Goal: Task Accomplishment & Management: Use online tool/utility

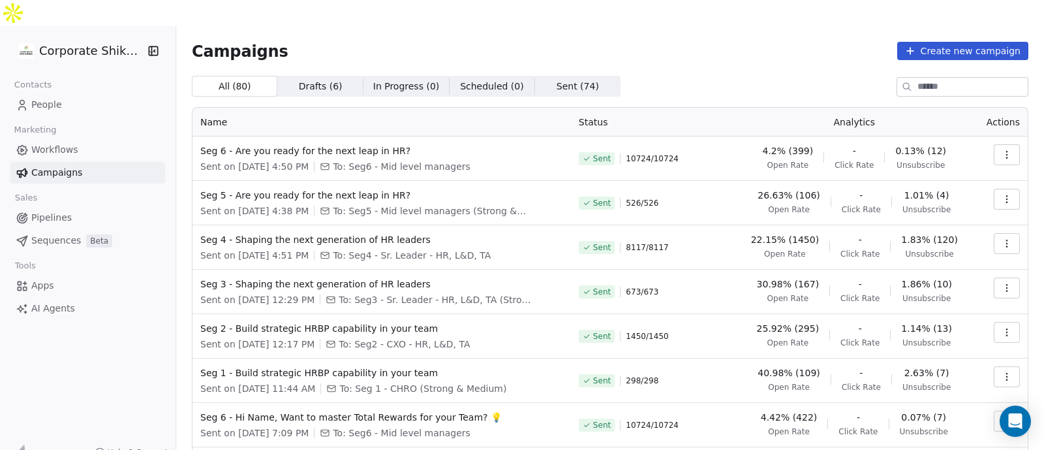
click at [108, 94] on link "People" at bounding box center [87, 105] width 155 height 22
click at [99, 94] on link "People" at bounding box center [87, 105] width 155 height 22
click at [35, 98] on span "People" at bounding box center [46, 105] width 31 height 14
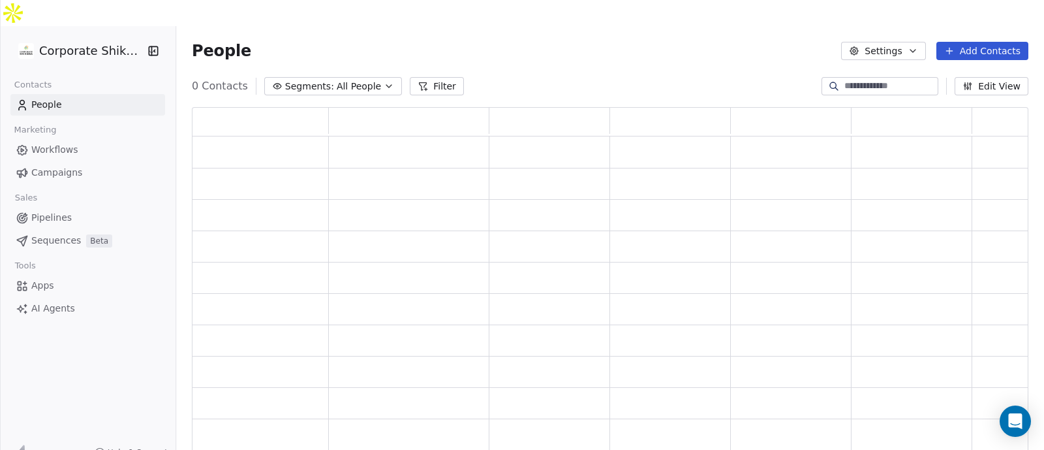
scroll to position [352, 824]
click at [337, 80] on span "All People" at bounding box center [359, 87] width 44 height 14
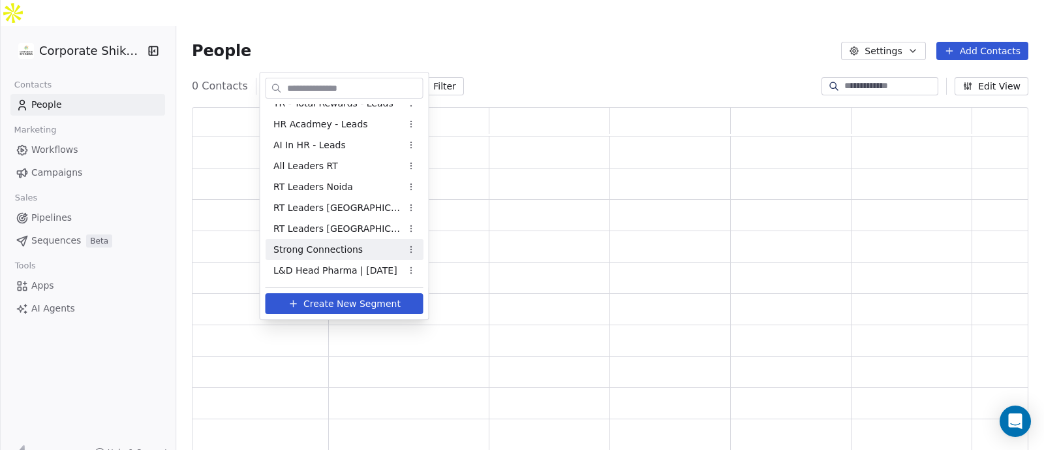
scroll to position [343, 0]
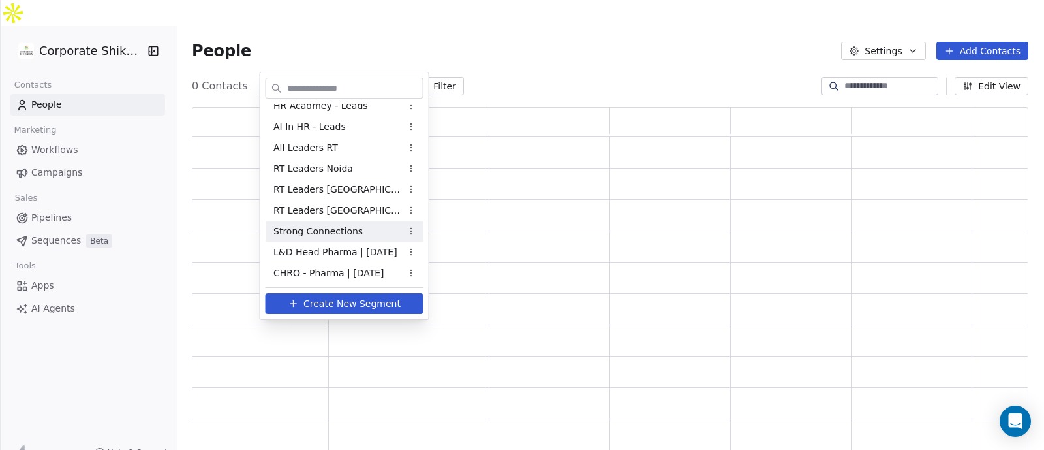
click at [510, 28] on html "Corporate Shiksha Contacts People Marketing Workflows Campaigns Sales Pipelines…" at bounding box center [522, 238] width 1044 height 476
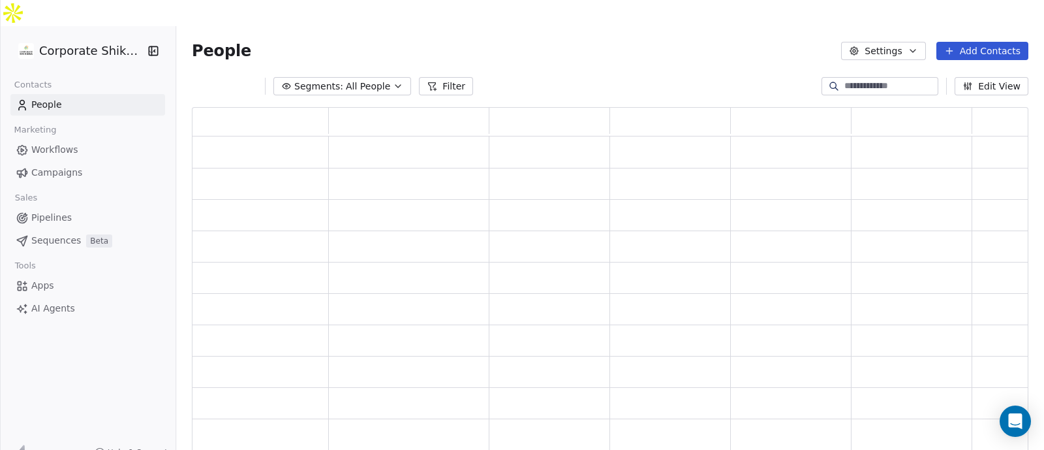
click at [100, 162] on link "Campaigns" at bounding box center [87, 173] width 155 height 22
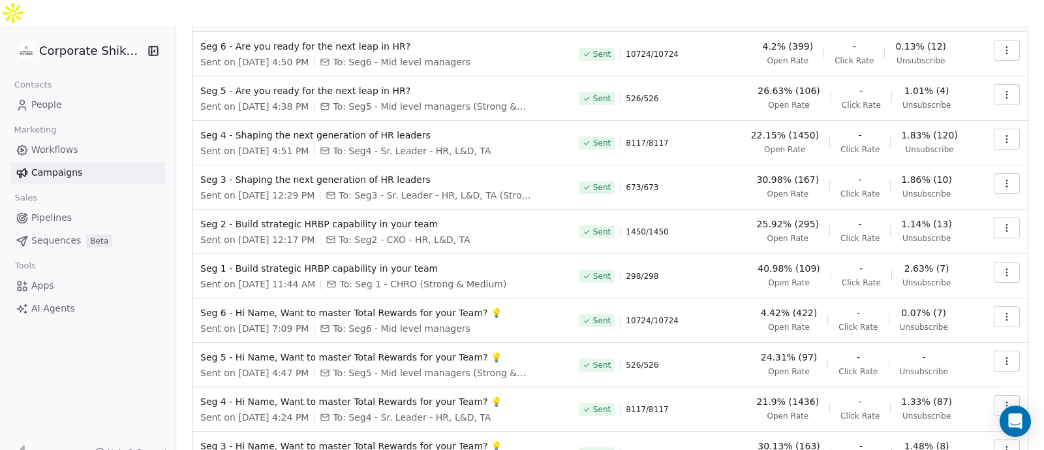
scroll to position [106, 0]
click at [1002, 266] on icon "button" at bounding box center [1007, 271] width 10 height 10
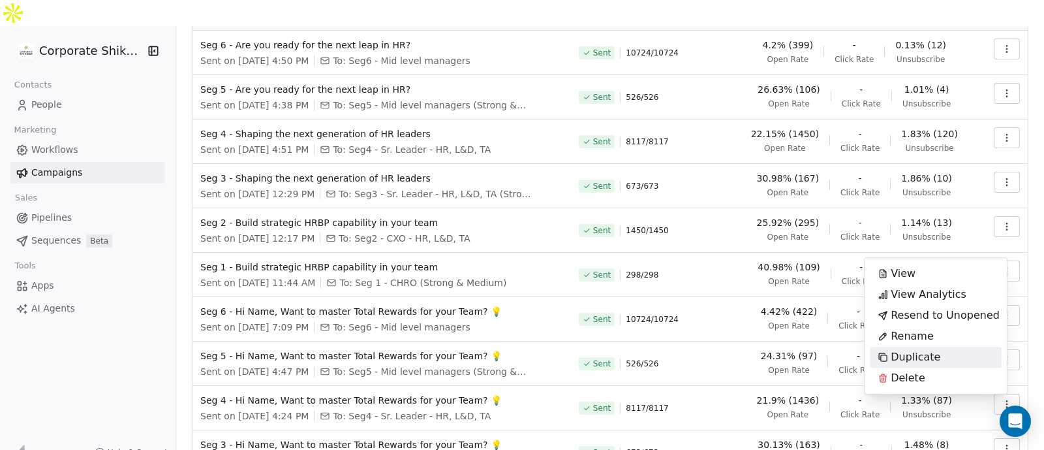
click at [942, 353] on div "Duplicate" at bounding box center [909, 357] width 78 height 21
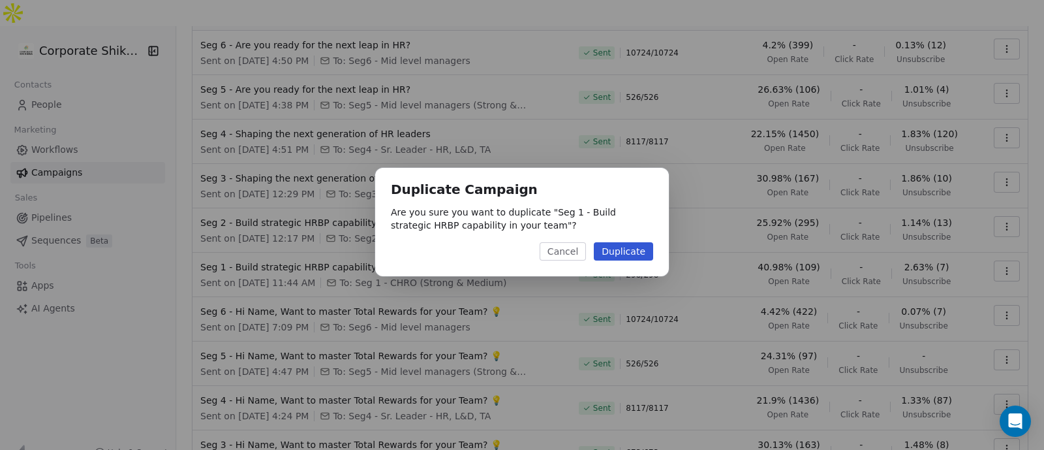
click at [642, 253] on button "Duplicate" at bounding box center [623, 251] width 59 height 18
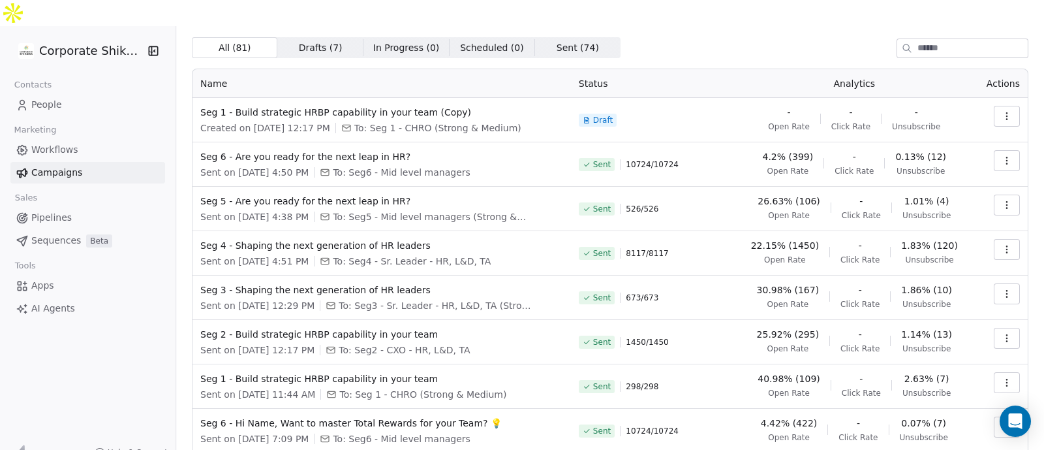
scroll to position [0, 0]
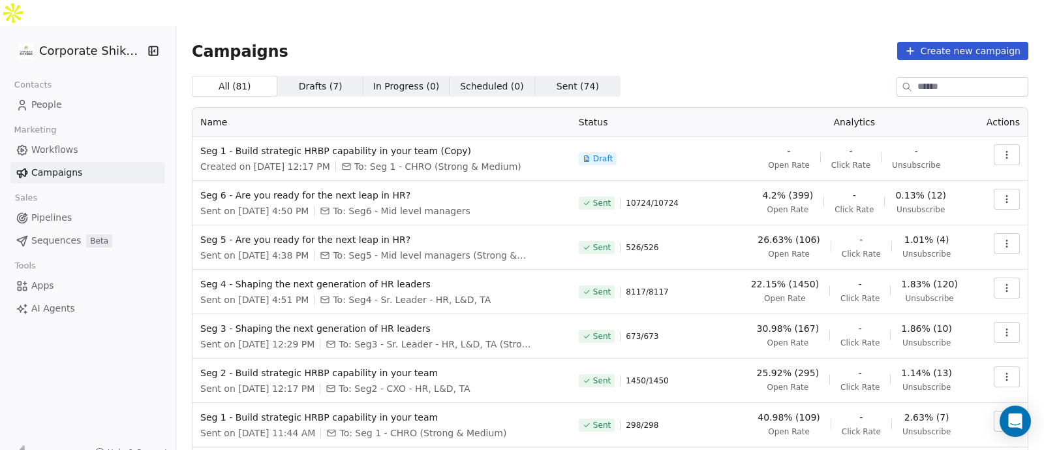
click at [1002, 149] on icon "button" at bounding box center [1007, 154] width 10 height 10
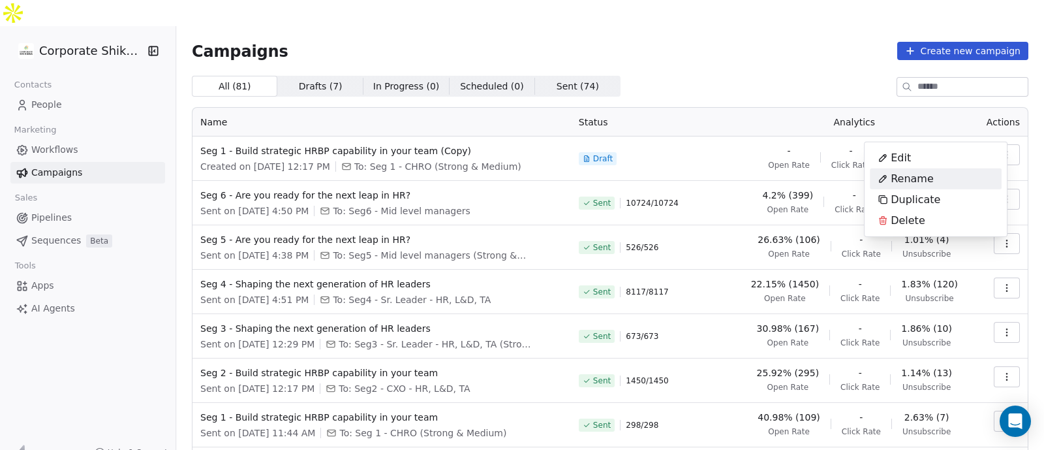
click at [947, 176] on div "Rename" at bounding box center [936, 178] width 132 height 21
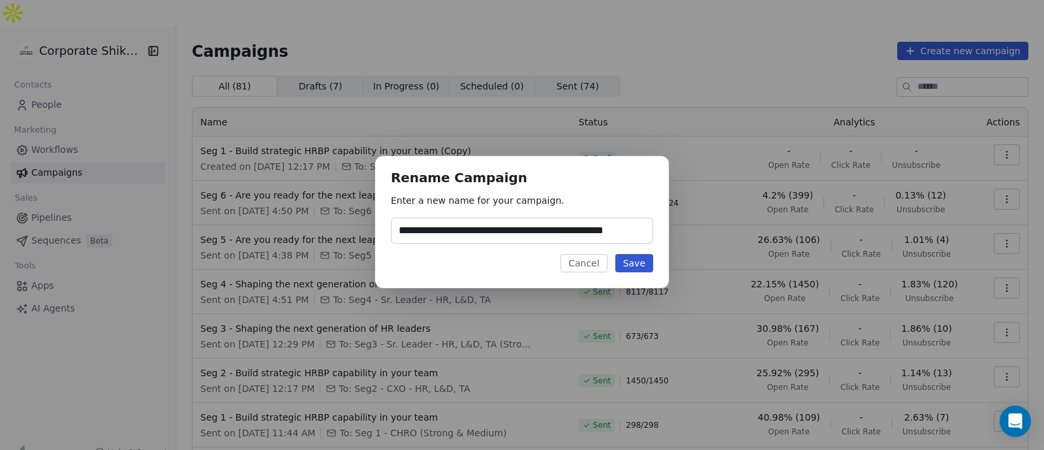
drag, startPoint x: 434, startPoint y: 225, endPoint x: 345, endPoint y: 230, distance: 89.6
click at [345, 230] on div "**********" at bounding box center [522, 224] width 1044 height 179
type input "**********"
click at [640, 265] on button "Save" at bounding box center [634, 263] width 38 height 18
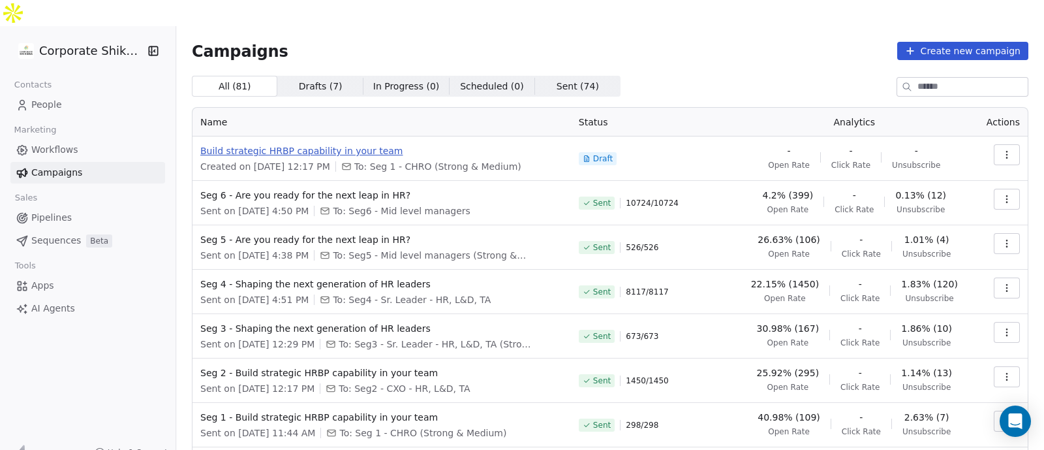
click at [365, 144] on span "Build strategic HRBP capability in your team" at bounding box center [381, 150] width 363 height 13
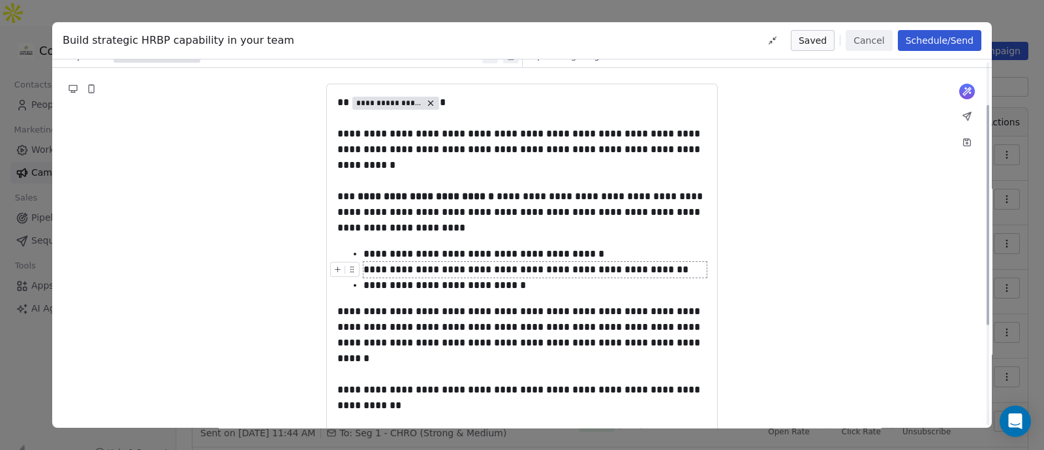
scroll to position [72, 0]
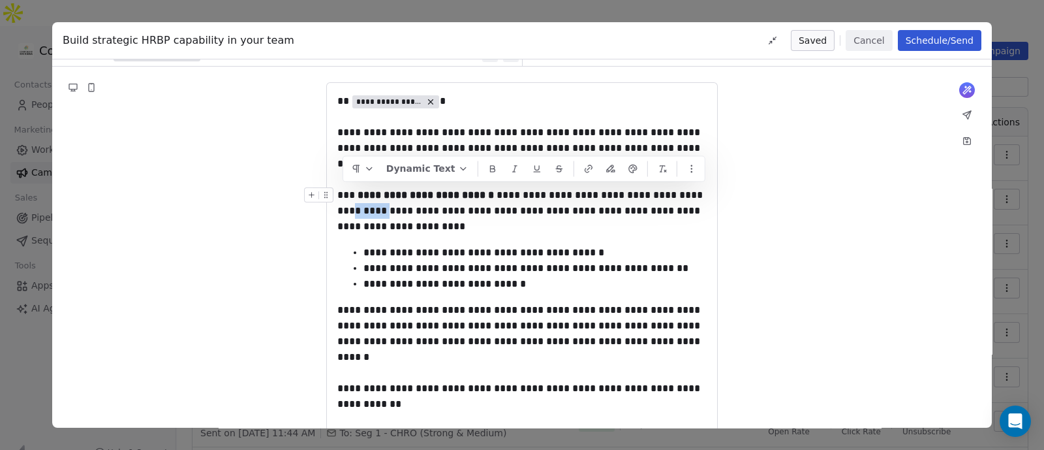
drag, startPoint x: 379, startPoint y: 195, endPoint x: 343, endPoint y: 193, distance: 35.9
click at [343, 193] on span "**********" at bounding box center [521, 210] width 368 height 41
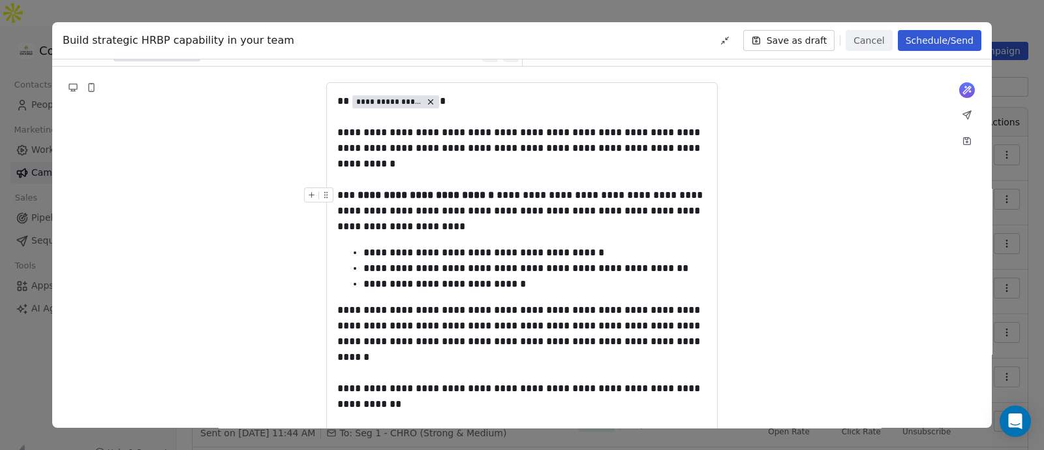
scroll to position [0, 0]
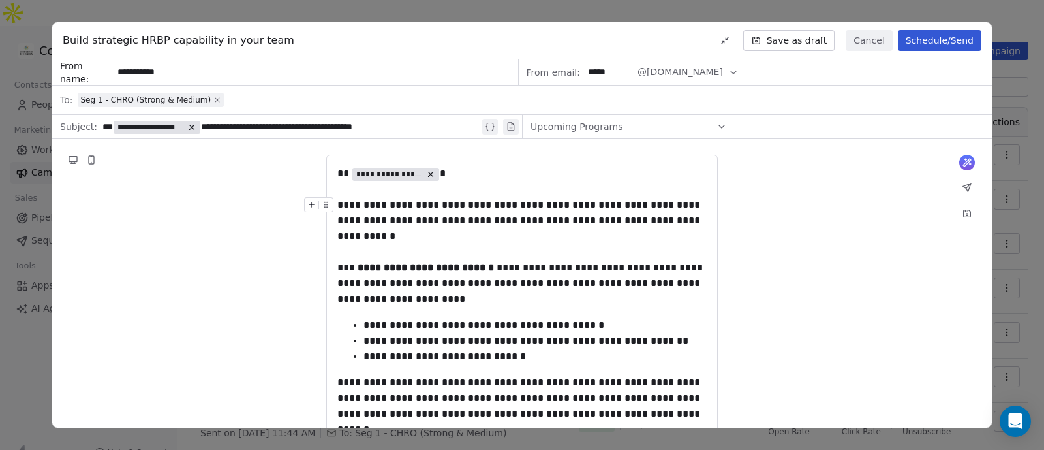
click at [213, 102] on icon at bounding box center [217, 100] width 8 height 8
click at [181, 99] on div "Select a segment" at bounding box center [531, 99] width 906 height 29
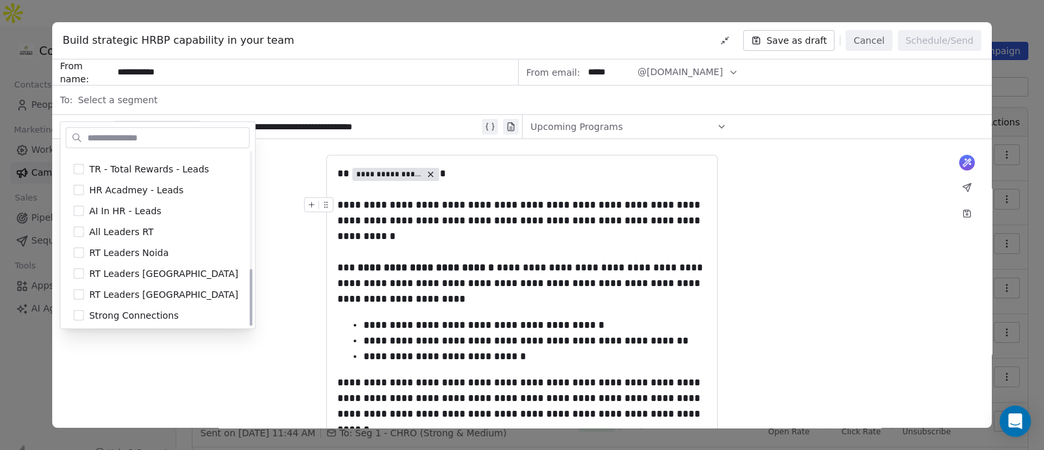
scroll to position [352, 0]
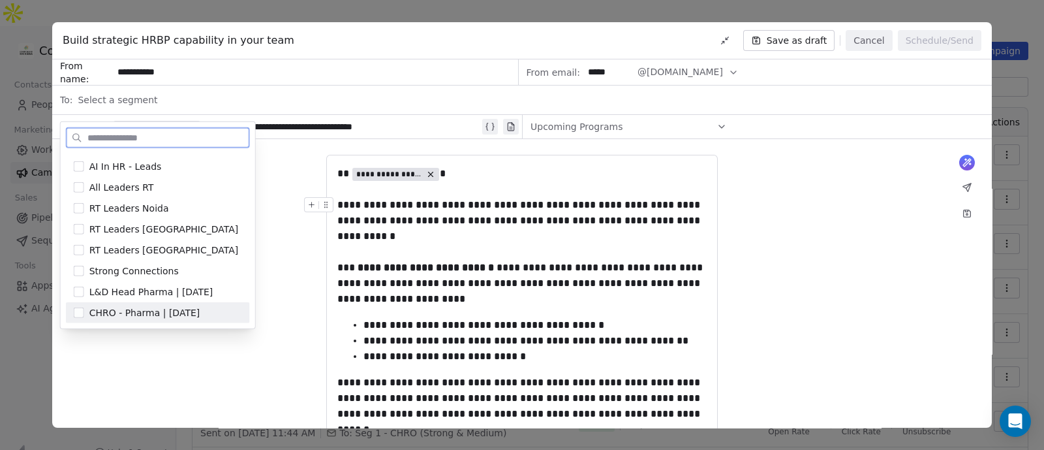
click at [77, 312] on button "Suggestions" at bounding box center [79, 312] width 10 height 10
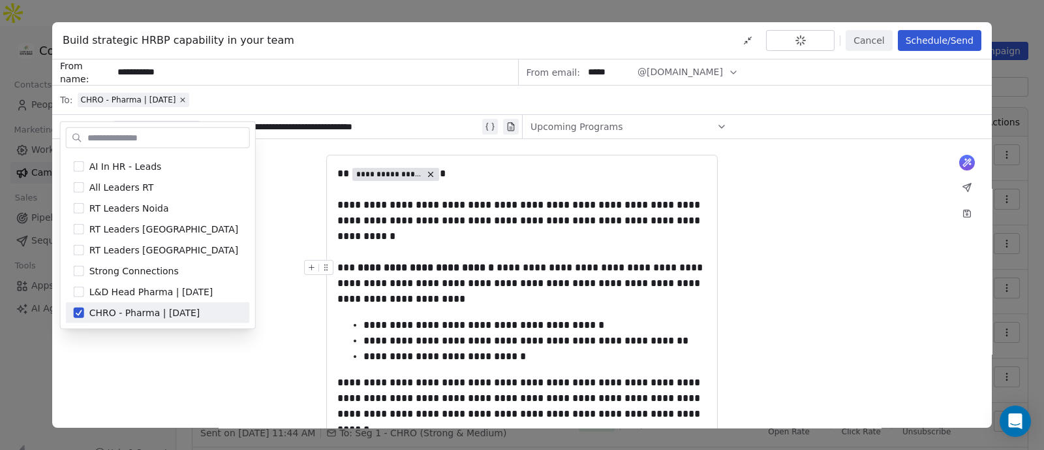
click at [518, 292] on div "**********" at bounding box center [521, 386] width 369 height 440
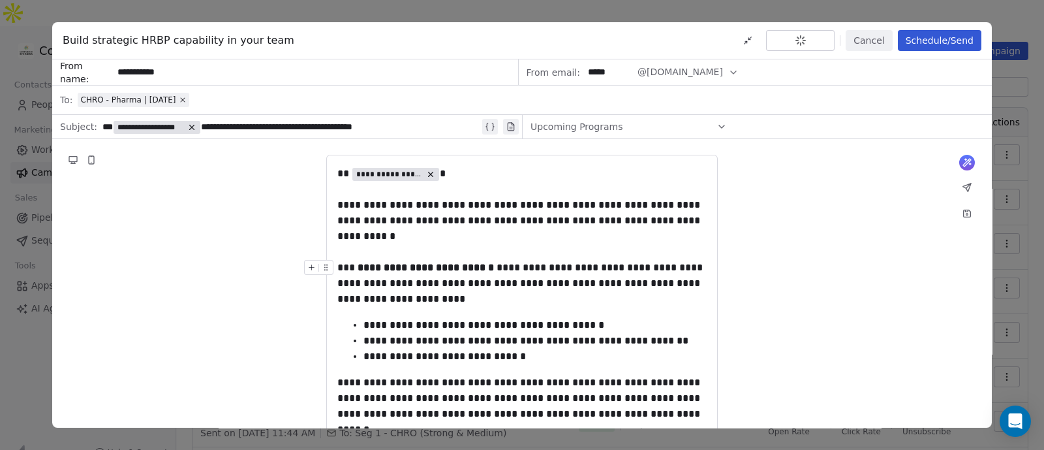
click at [465, 282] on div "**********" at bounding box center [521, 283] width 369 height 47
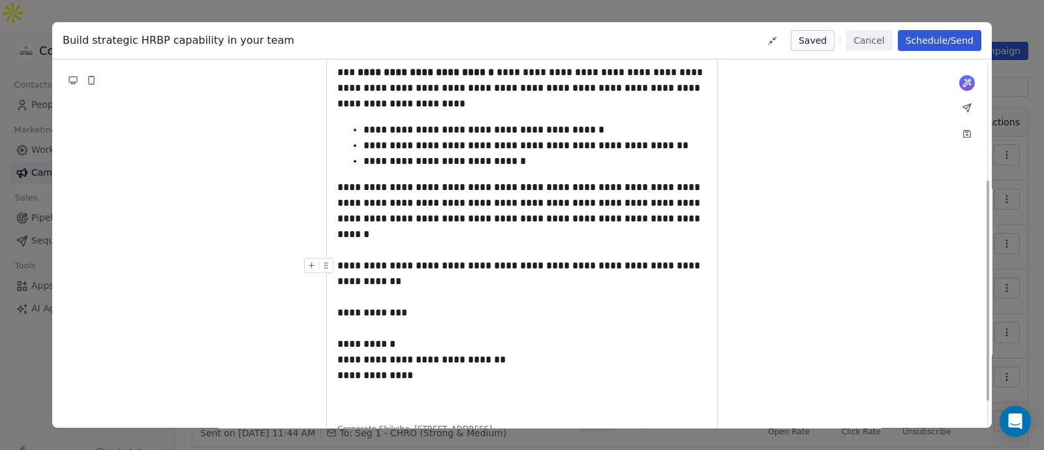
scroll to position [0, 0]
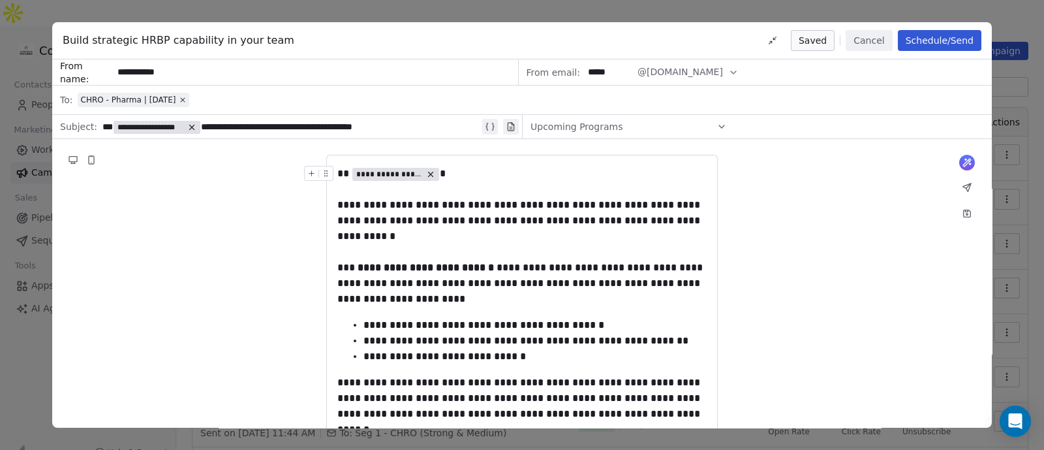
click at [942, 35] on button "Schedule/Send" at bounding box center [940, 40] width 84 height 21
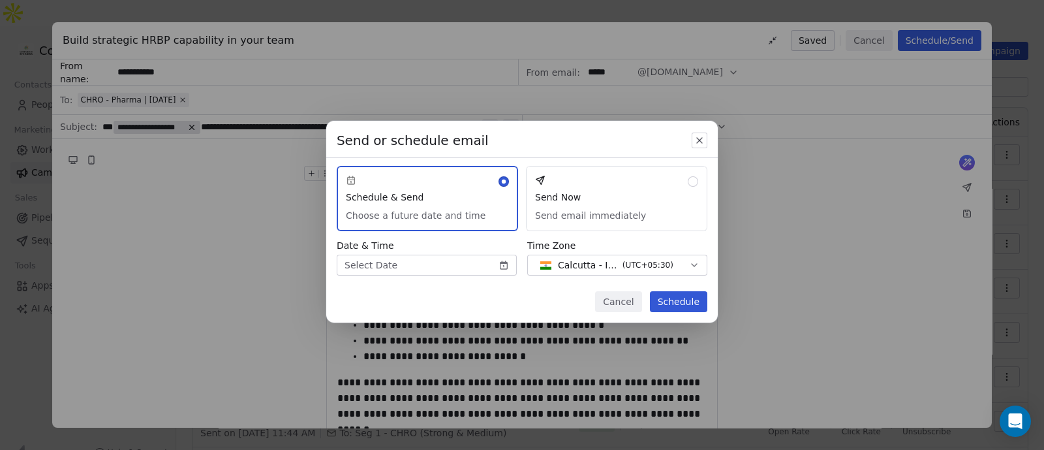
click at [623, 207] on button "Send Now Send email immediately" at bounding box center [616, 198] width 181 height 65
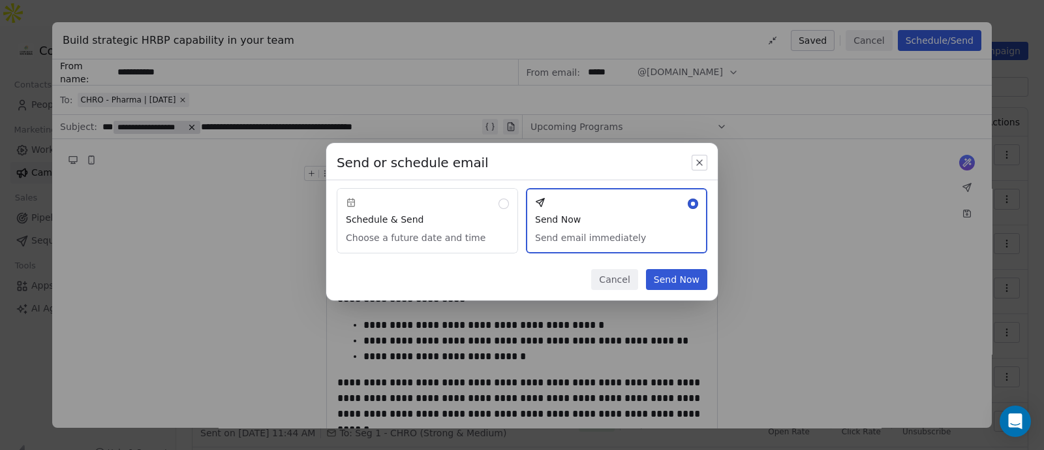
click at [677, 271] on button "Send Now" at bounding box center [676, 279] width 61 height 21
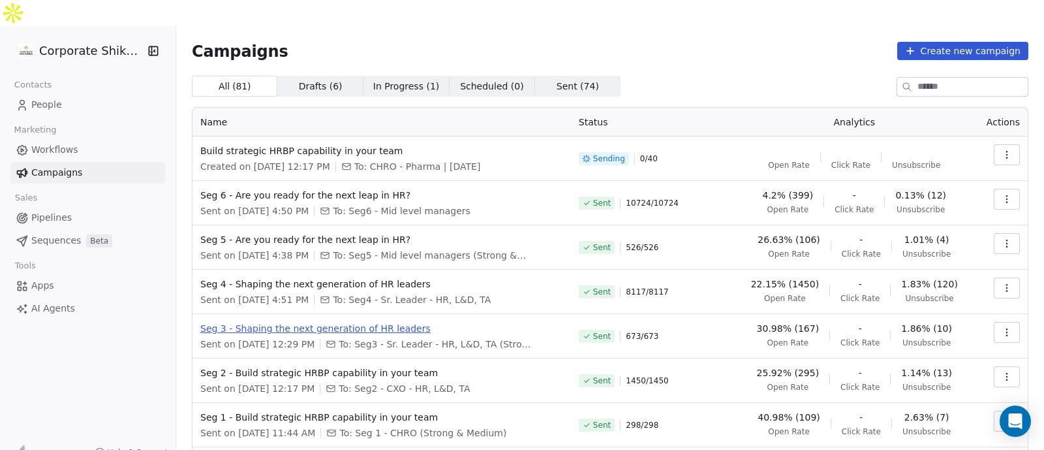
click at [352, 322] on span "Seg 3 - Shaping the next generation of HR leaders" at bounding box center [381, 328] width 363 height 13
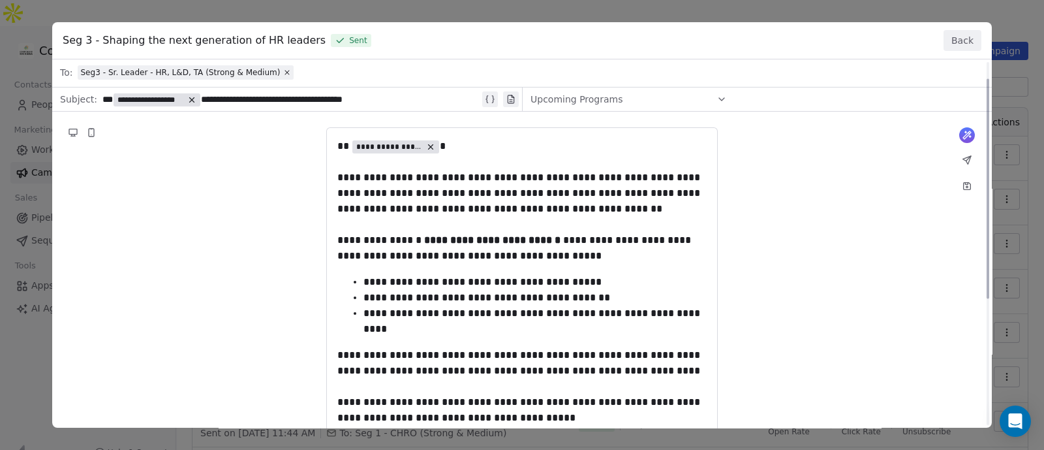
scroll to position [27, 0]
click at [958, 37] on button "Back" at bounding box center [963, 40] width 38 height 21
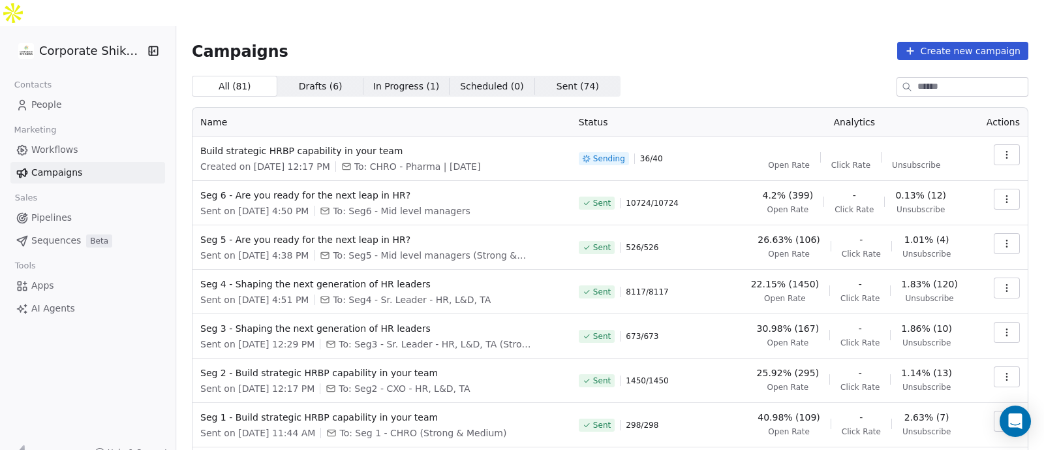
click at [1006, 335] on icon "button" at bounding box center [1006, 335] width 1 height 1
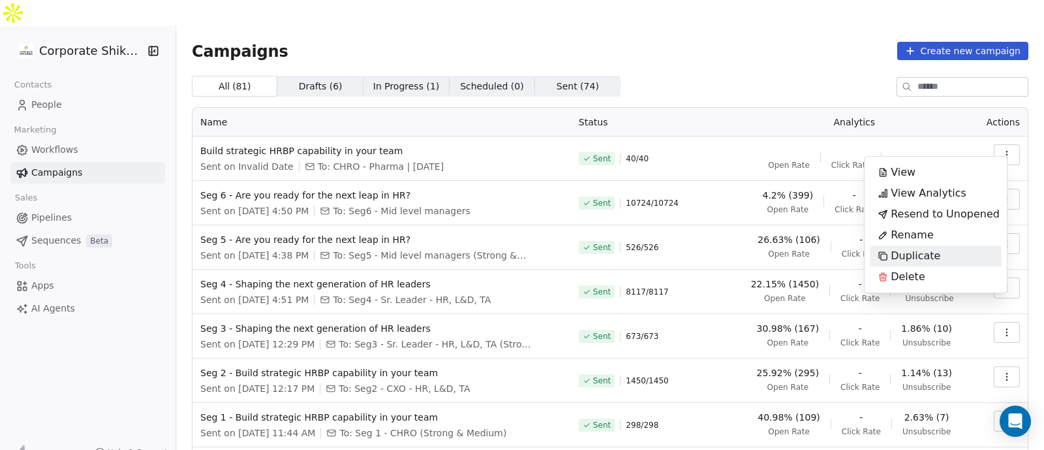
click at [914, 253] on span "Duplicate" at bounding box center [916, 256] width 50 height 16
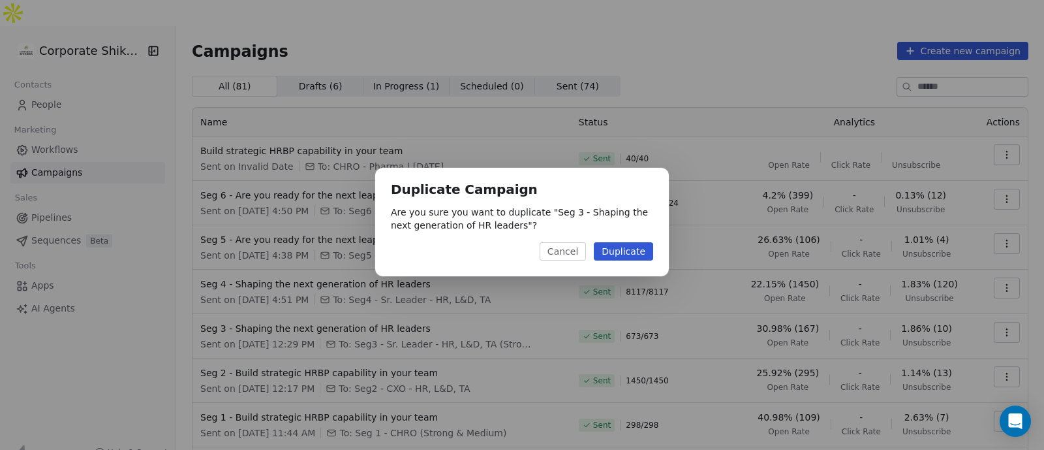
click at [649, 248] on button "Duplicate" at bounding box center [623, 251] width 59 height 18
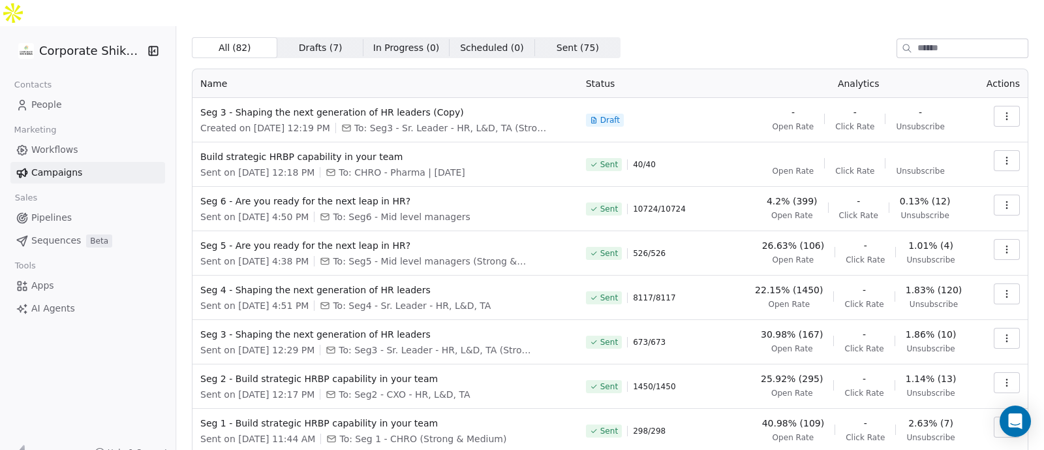
scroll to position [0, 0]
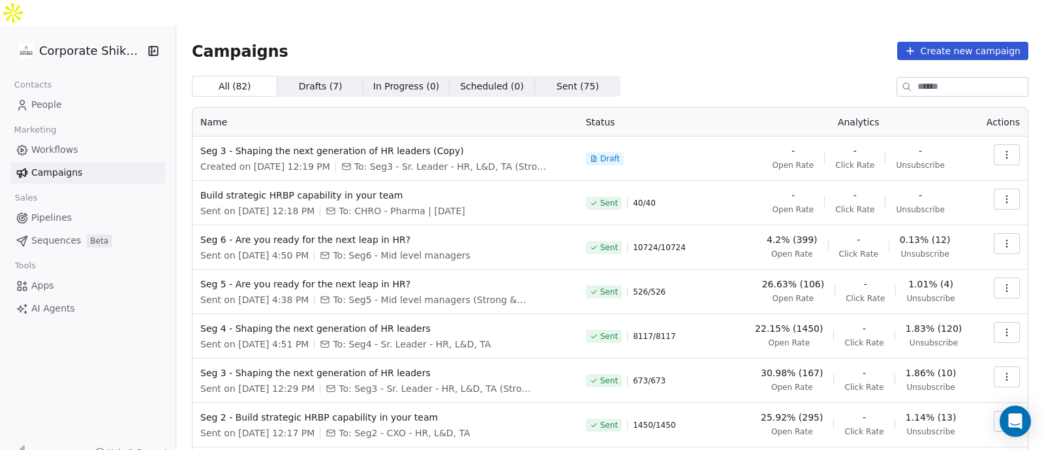
click at [1002, 149] on icon "button" at bounding box center [1007, 154] width 10 height 10
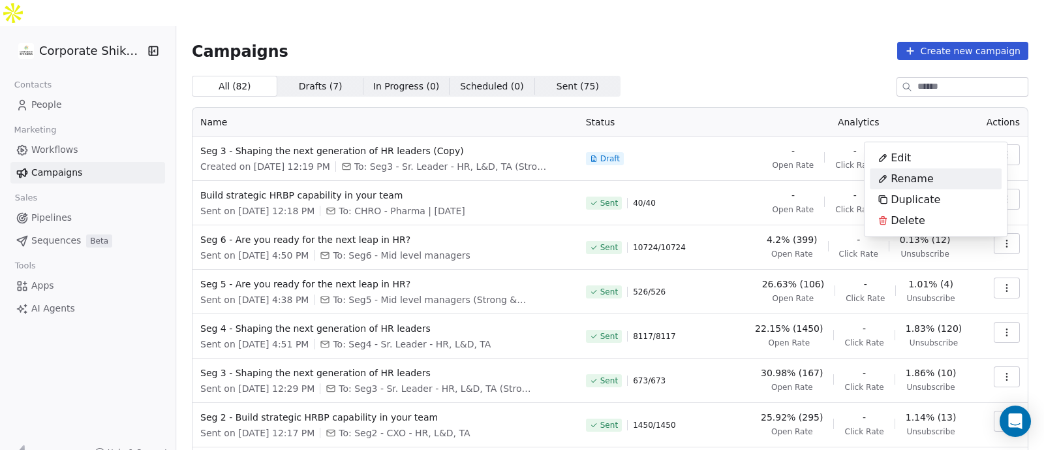
click at [948, 179] on div "Rename" at bounding box center [936, 178] width 132 height 21
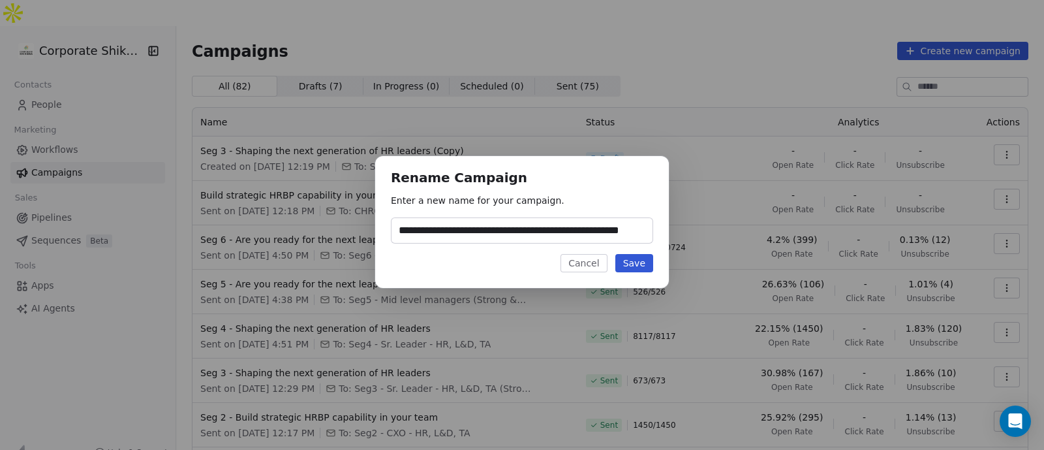
click at [437, 236] on input "**********" at bounding box center [522, 230] width 261 height 25
drag, startPoint x: 436, startPoint y: 230, endPoint x: 364, endPoint y: 228, distance: 71.8
click at [364, 228] on div "**********" at bounding box center [522, 224] width 1044 height 179
drag, startPoint x: 600, startPoint y: 234, endPoint x: 702, endPoint y: 223, distance: 101.8
click at [702, 223] on div "**********" at bounding box center [522, 224] width 1044 height 179
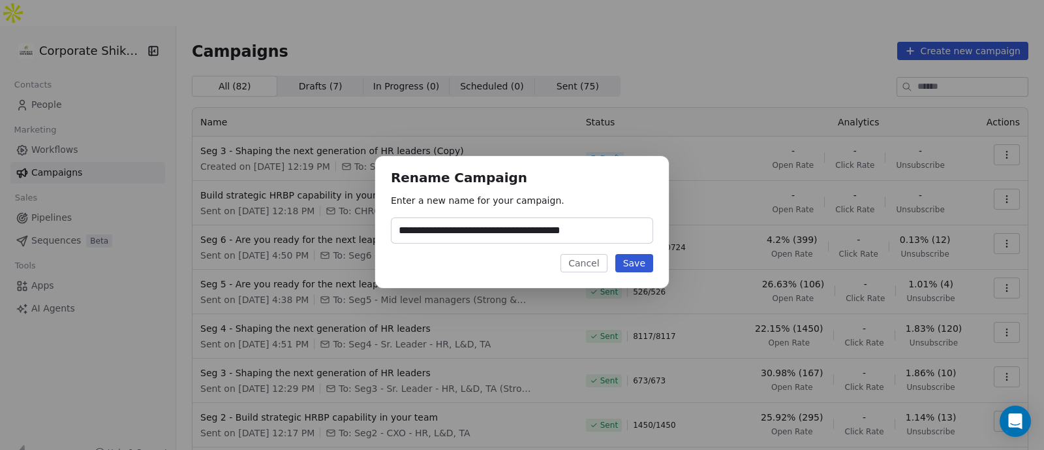
type input "**********"
click at [642, 260] on button "Save" at bounding box center [634, 263] width 38 height 18
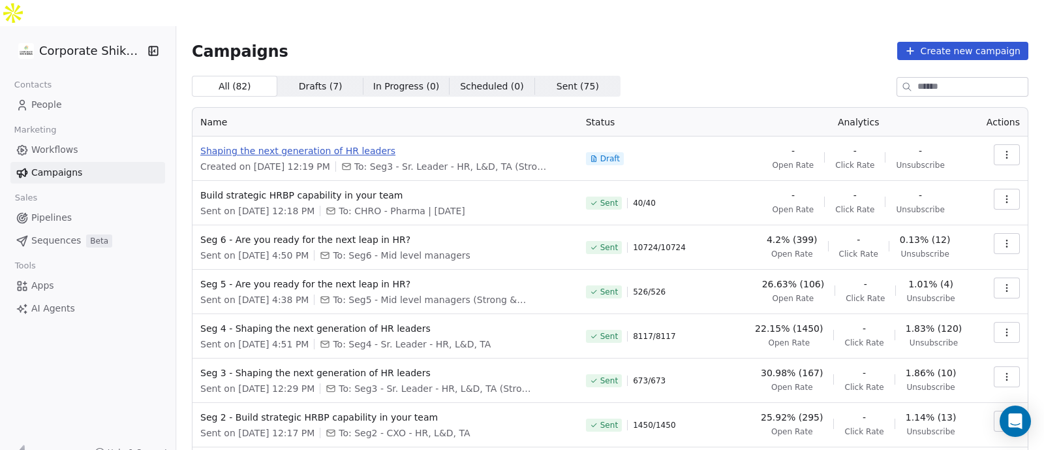
click at [435, 144] on span "Shaping the next generation of HR leaders" at bounding box center [385, 150] width 370 height 13
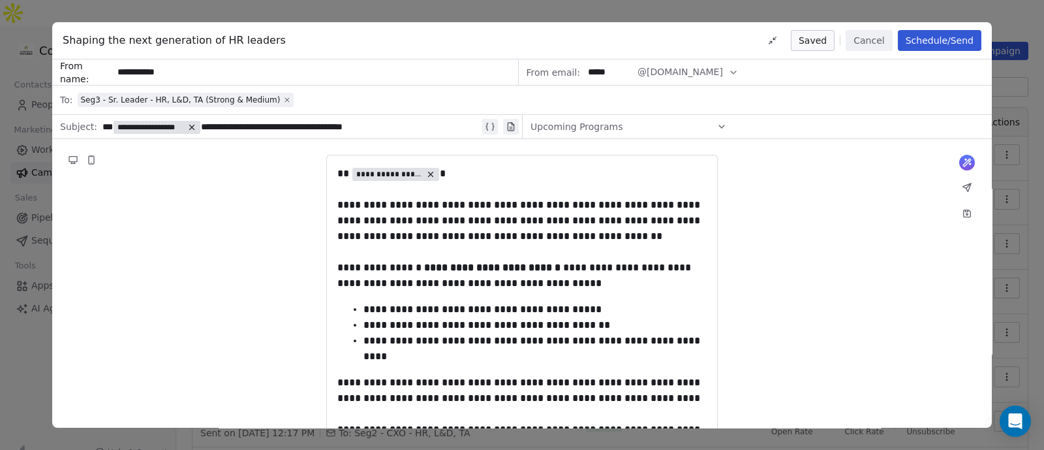
click at [283, 97] on icon at bounding box center [287, 100] width 8 height 8
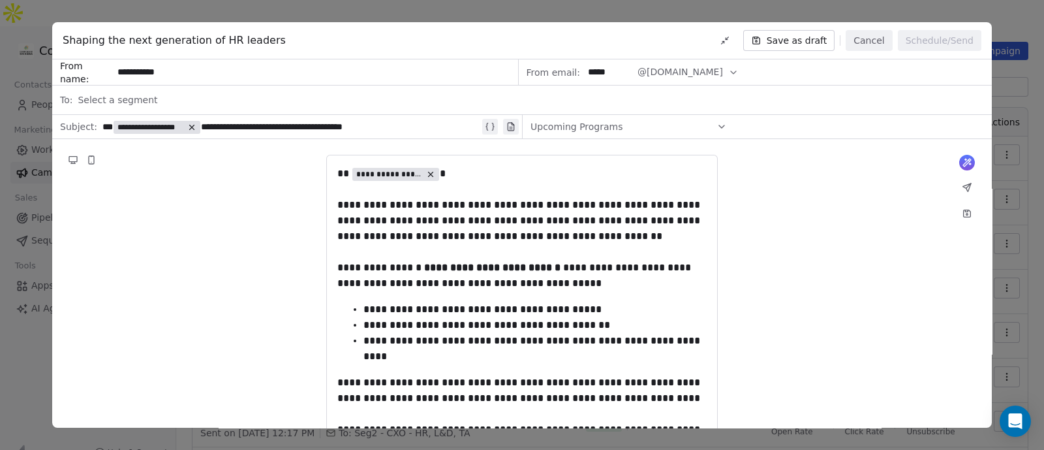
click at [206, 97] on div "Select a segment" at bounding box center [531, 99] width 906 height 29
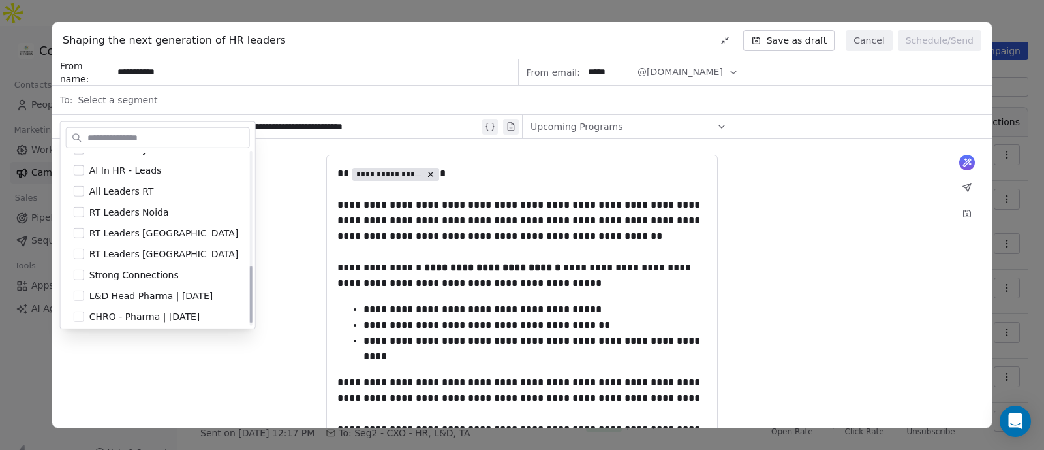
scroll to position [352, 0]
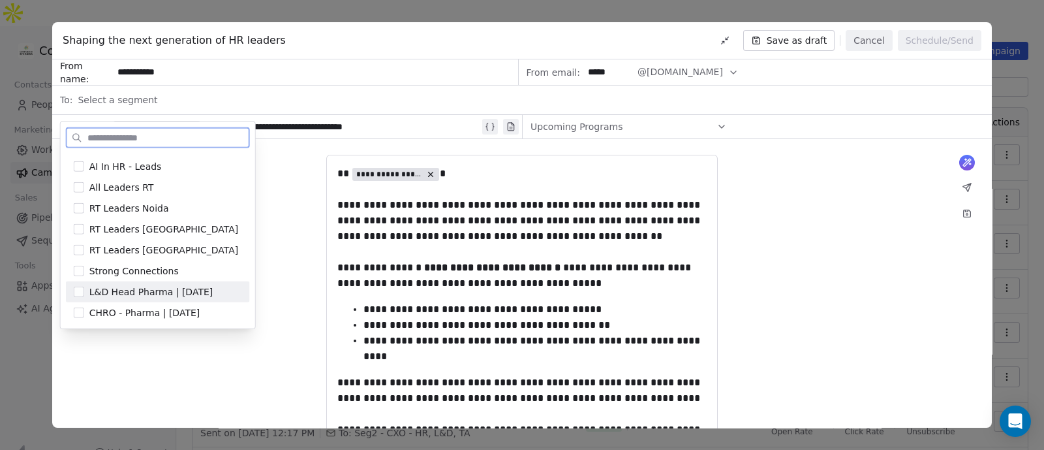
click at [172, 289] on span "L&D Head Pharma | [DATE]" at bounding box center [151, 291] width 124 height 13
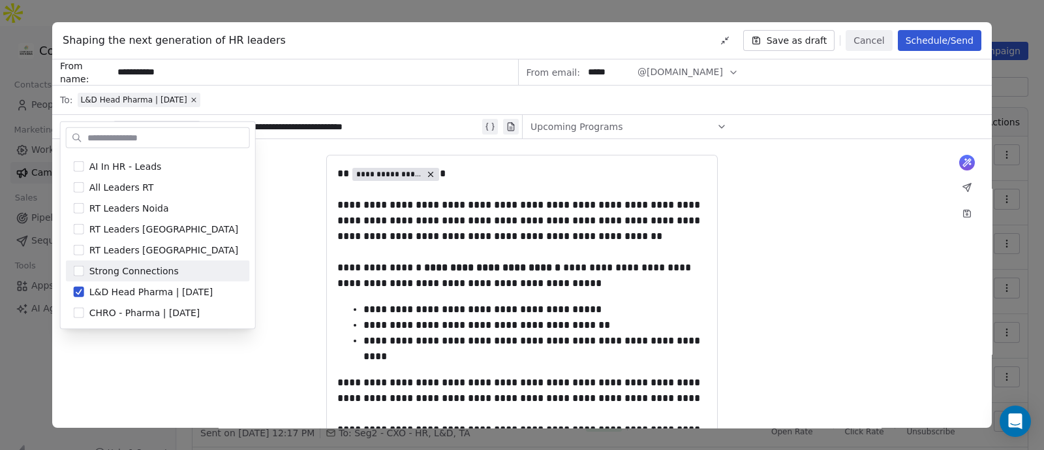
click at [372, 298] on div "**********" at bounding box center [521, 370] width 369 height 408
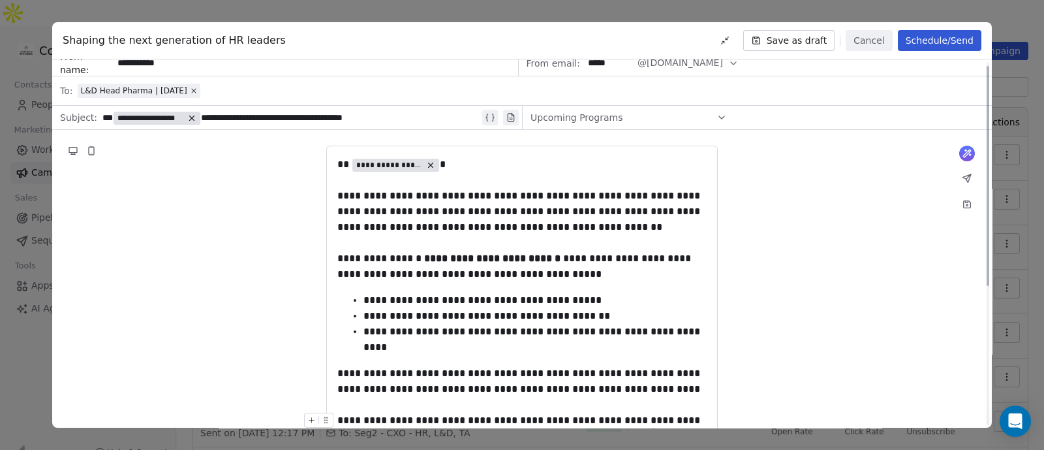
scroll to position [0, 0]
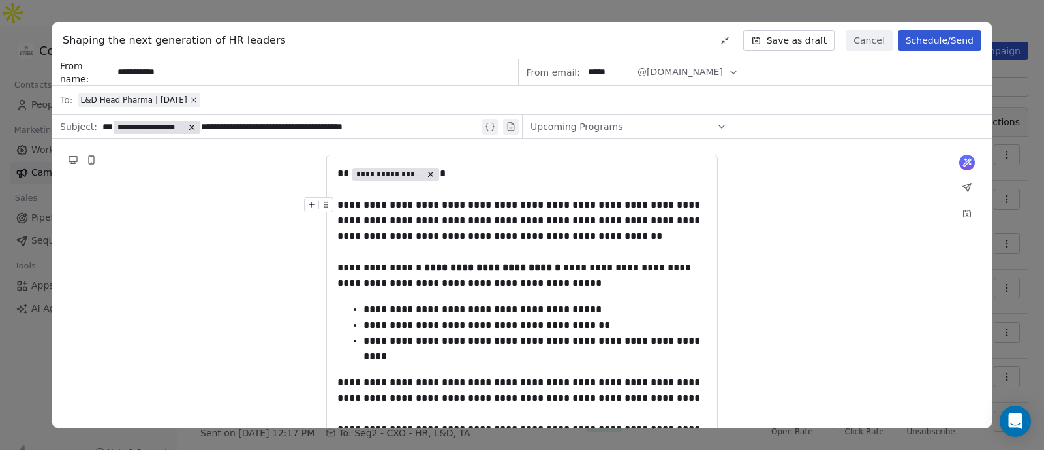
click at [946, 40] on button "Schedule/Send" at bounding box center [940, 40] width 84 height 21
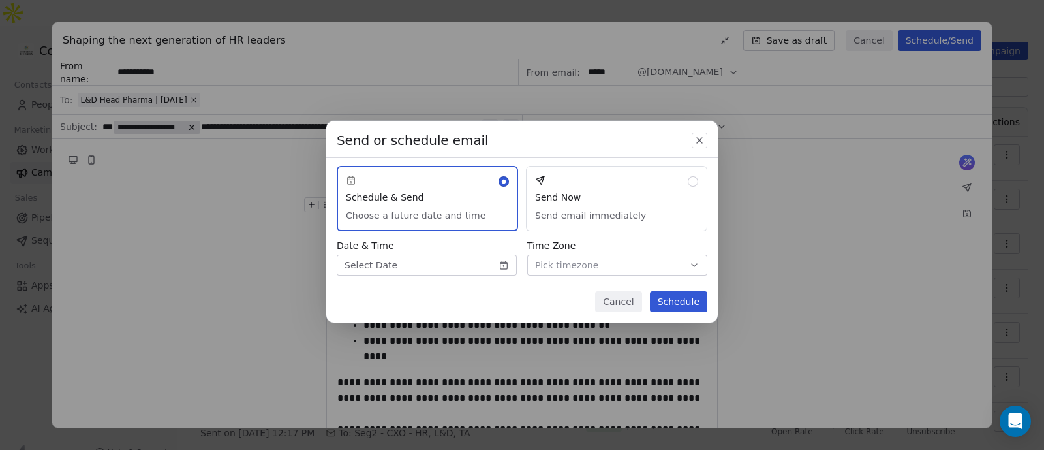
click at [601, 204] on button "Send Now Send email immediately" at bounding box center [616, 198] width 181 height 65
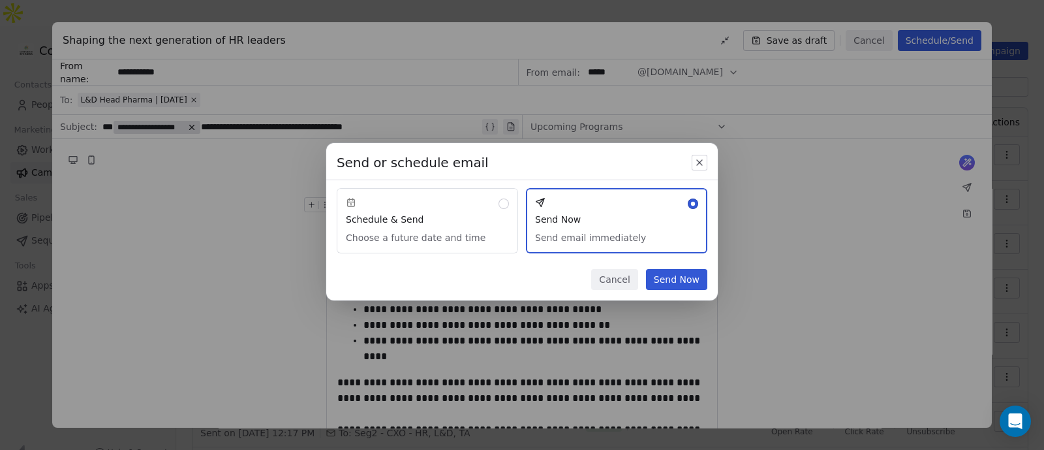
click at [681, 276] on button "Send Now" at bounding box center [676, 279] width 61 height 21
click at [681, 283] on button "Send Now" at bounding box center [676, 279] width 61 height 21
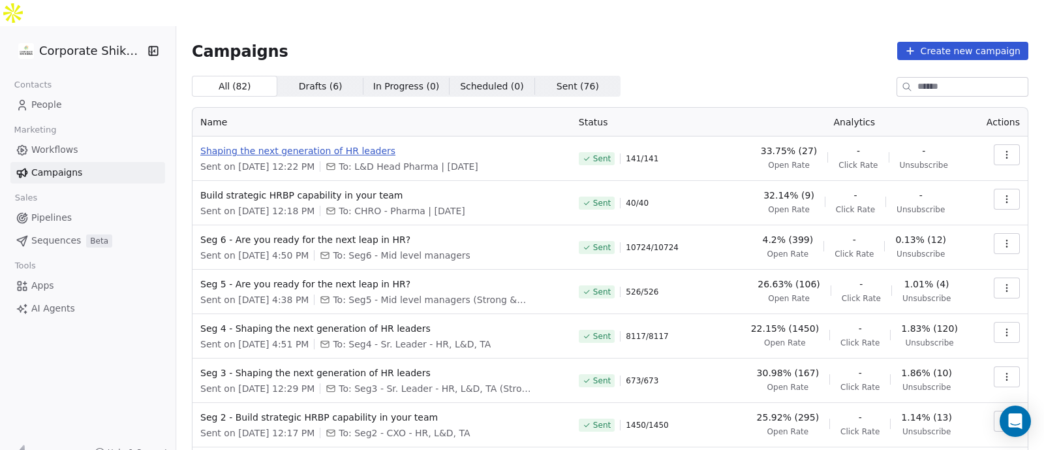
click at [372, 144] on span "Shaping the next generation of HR leaders" at bounding box center [381, 150] width 363 height 13
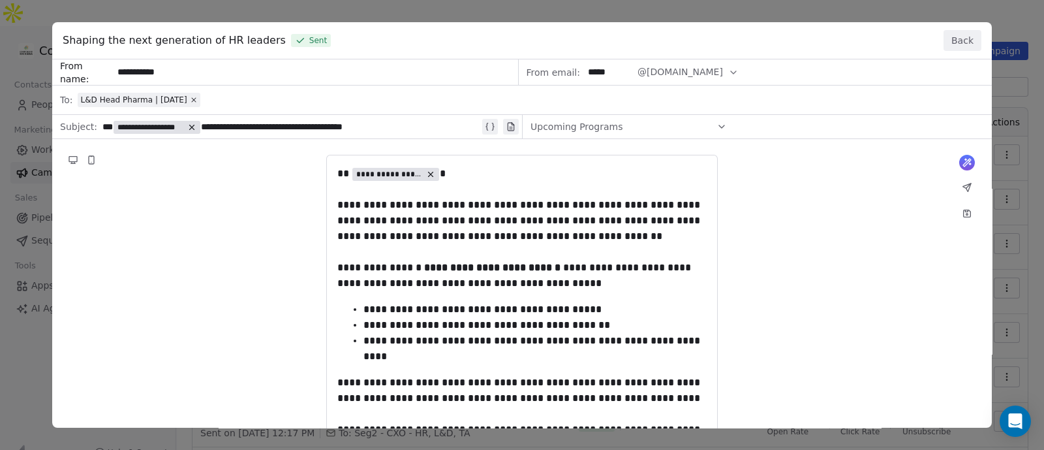
click at [957, 44] on button "Back" at bounding box center [963, 40] width 38 height 21
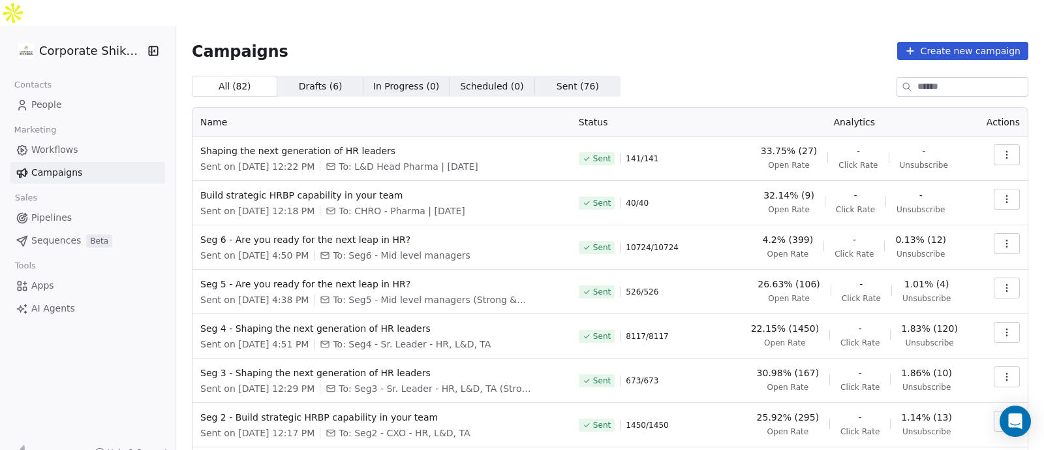
click at [95, 94] on link "People" at bounding box center [87, 105] width 155 height 22
click at [65, 94] on link "People" at bounding box center [87, 105] width 155 height 22
click at [50, 98] on span "People" at bounding box center [46, 105] width 31 height 14
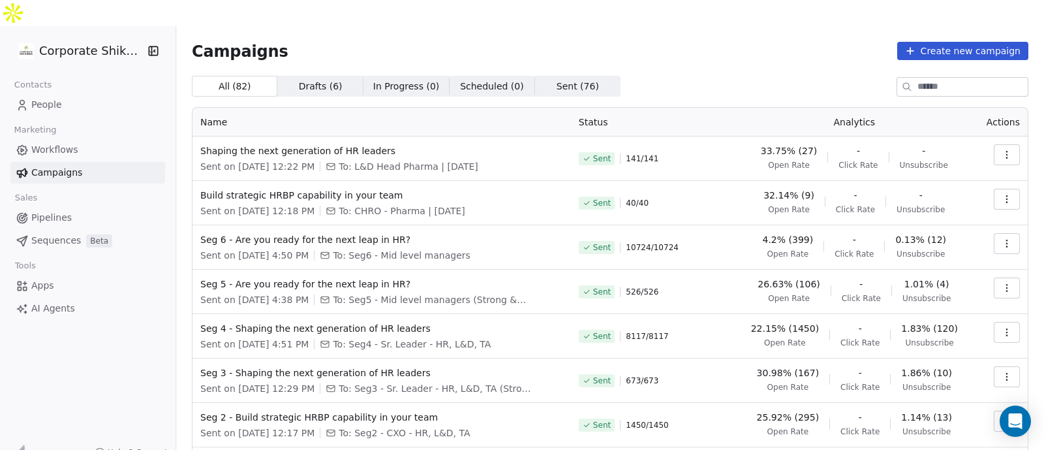
click at [50, 98] on span "People" at bounding box center [46, 105] width 31 height 14
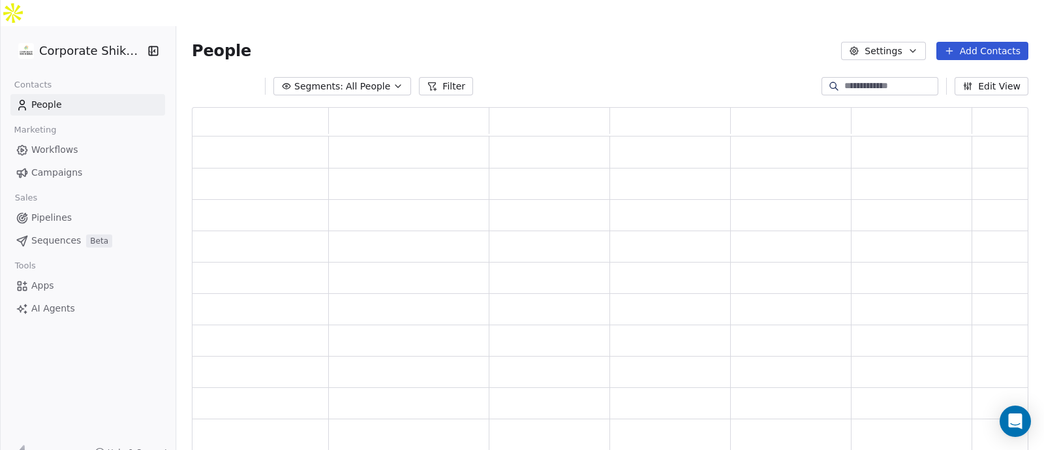
scroll to position [352, 824]
click at [362, 80] on span "All People" at bounding box center [368, 87] width 44 height 14
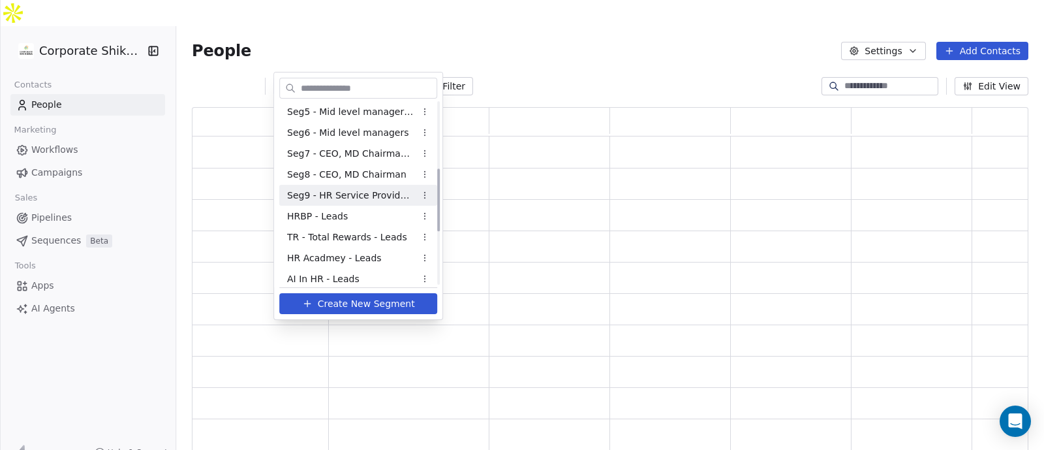
scroll to position [192, 0]
click at [353, 215] on div "HRBP - Leads" at bounding box center [358, 214] width 158 height 21
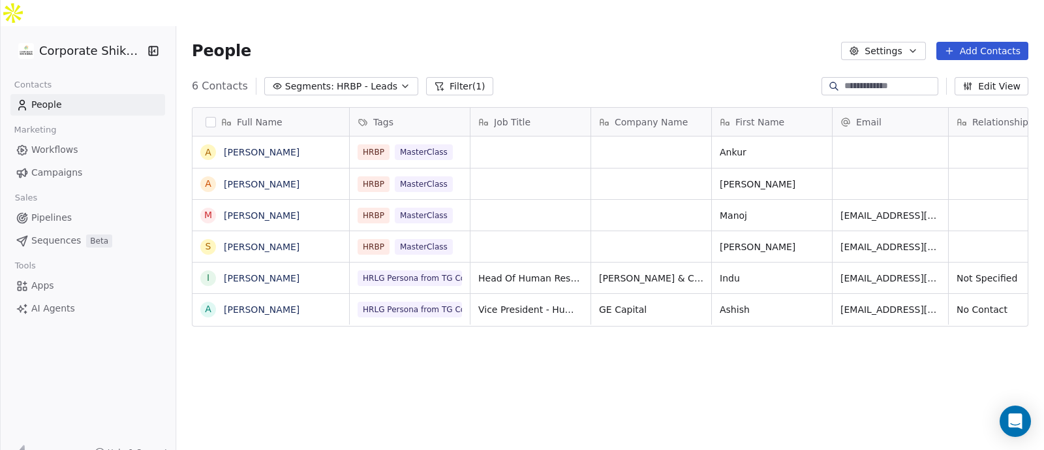
scroll to position [0, 0]
